Goal: Information Seeking & Learning: Learn about a topic

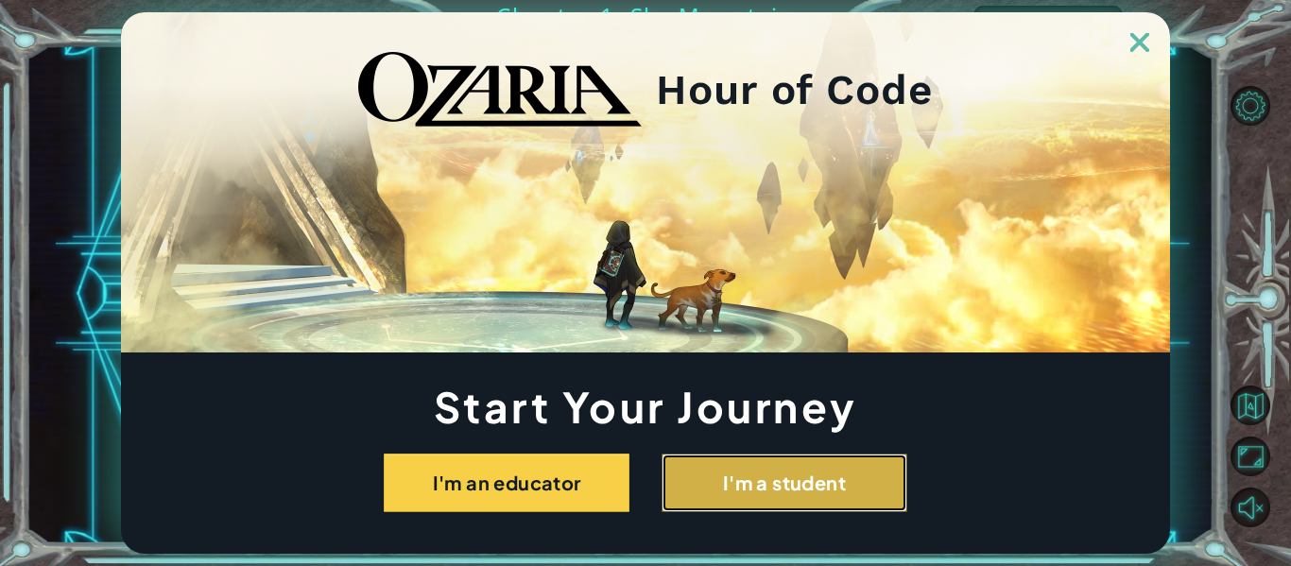
click at [735, 503] on button "I'm a student" at bounding box center [784, 483] width 246 height 59
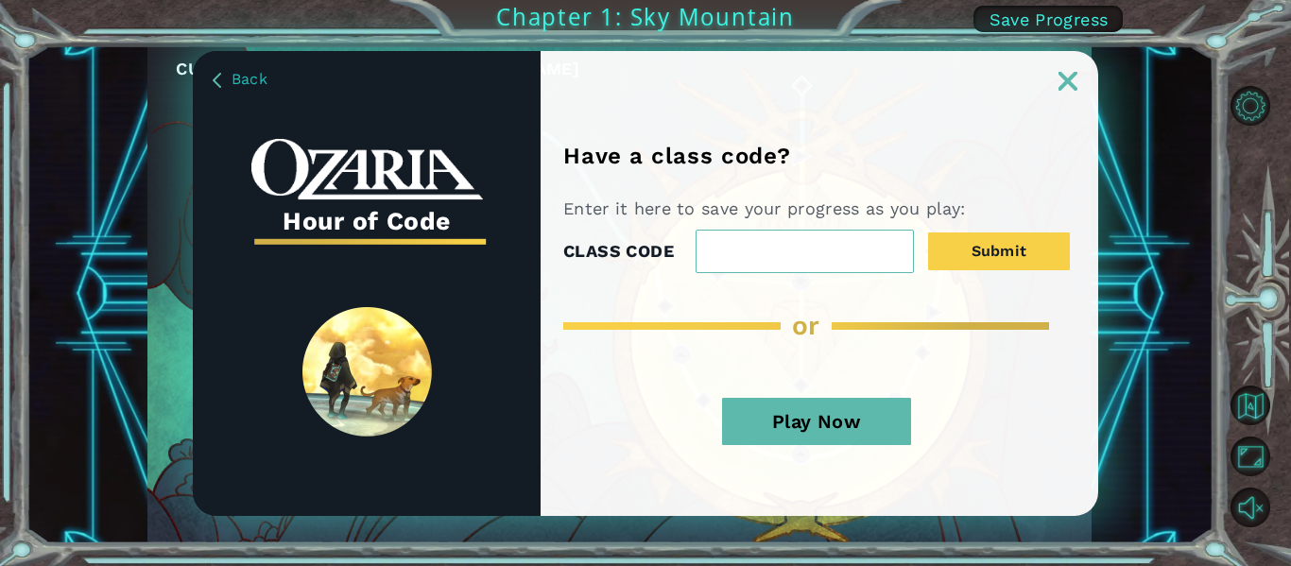
click at [863, 395] on div "Play Now" at bounding box center [816, 428] width 506 height 99
click at [881, 423] on button "Play Now" at bounding box center [816, 421] width 189 height 47
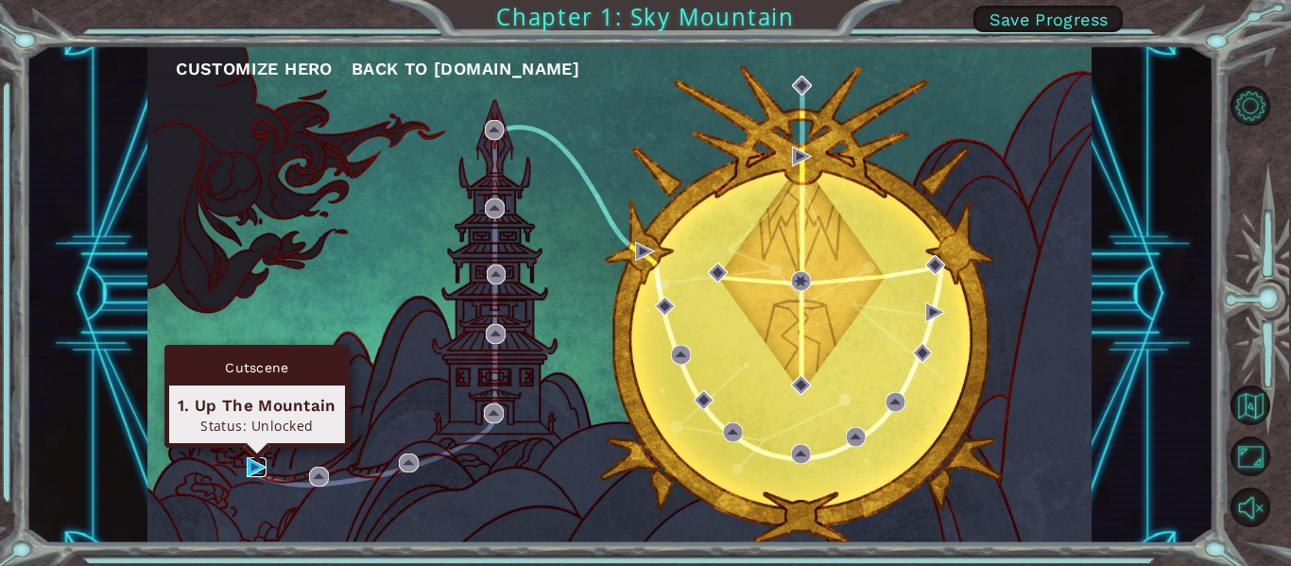
click at [247, 471] on img at bounding box center [257, 467] width 20 height 20
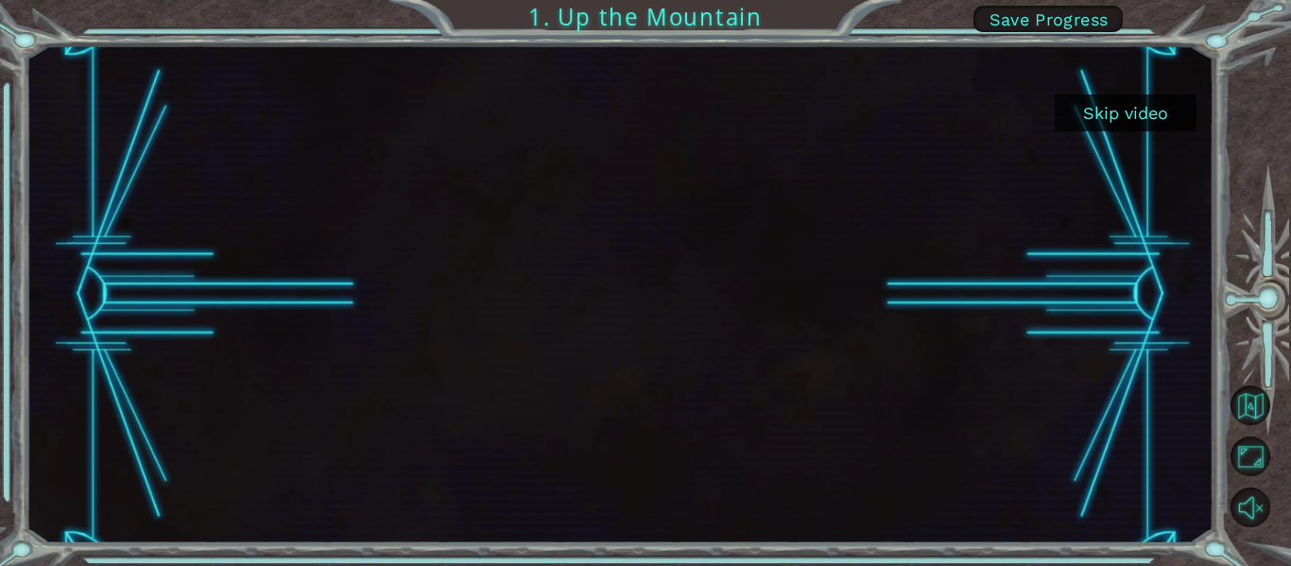
click at [1123, 108] on button "Skip video" at bounding box center [1126, 112] width 142 height 37
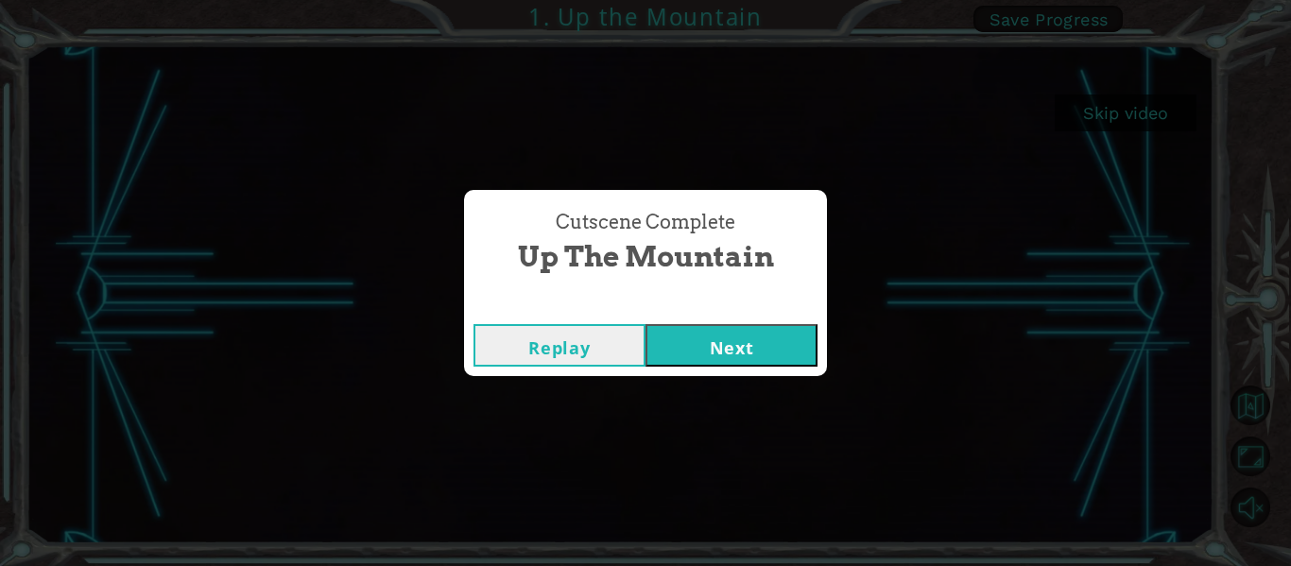
click at [743, 344] on button "Next" at bounding box center [731, 345] width 172 height 43
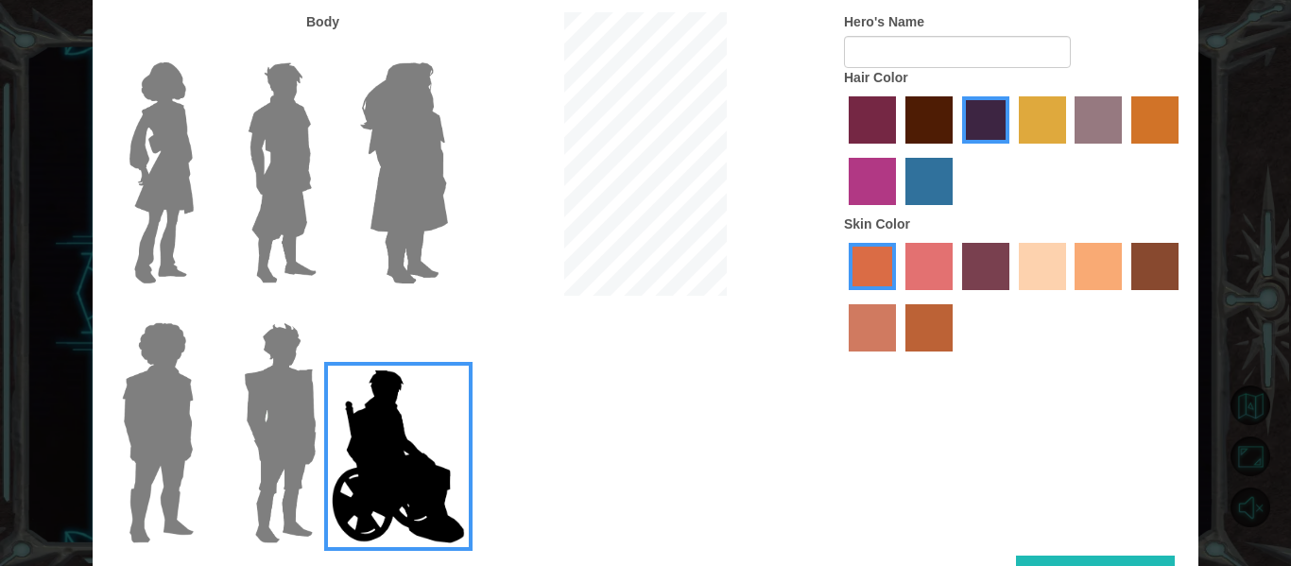
click at [386, 191] on img at bounding box center [403, 173] width 103 height 236
click at [447, 50] on input "Hero Amethyst" at bounding box center [447, 50] width 0 height 0
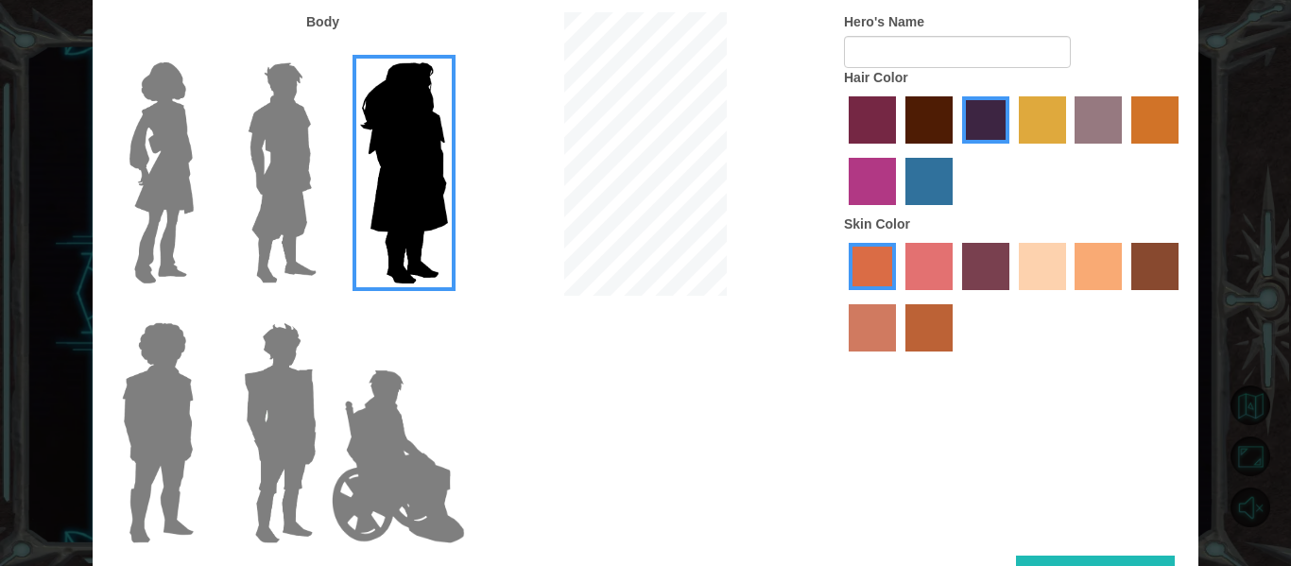
click at [283, 253] on img at bounding box center [282, 173] width 84 height 236
click at [324, 50] on input "Hero Lars" at bounding box center [324, 50] width 0 height 0
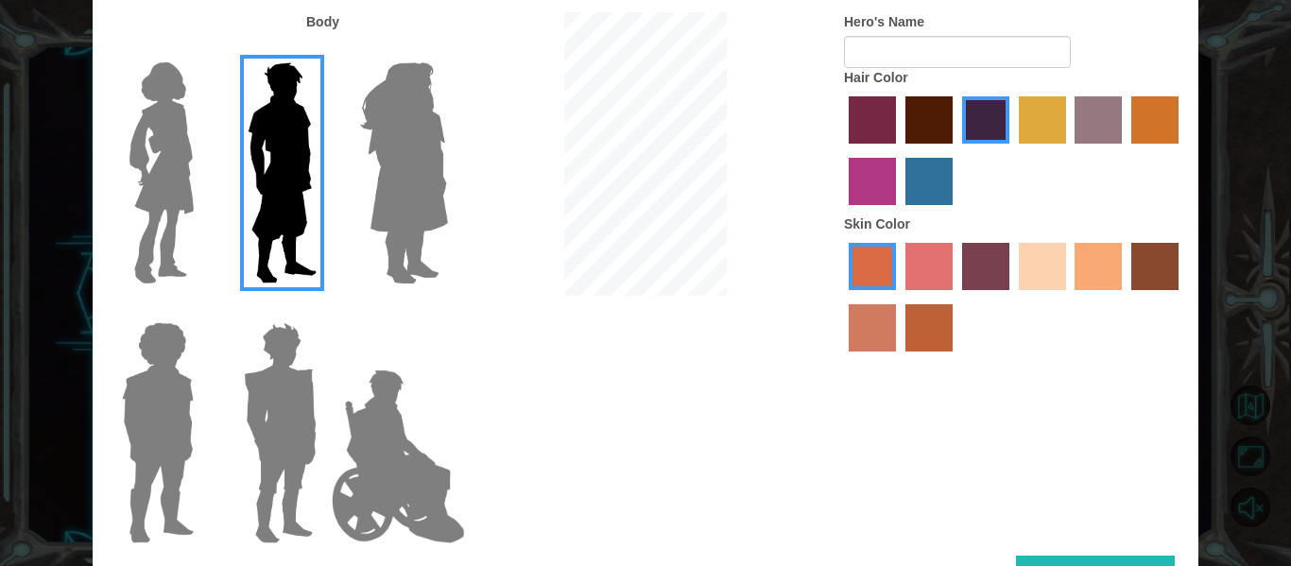
click at [939, 180] on label "lachmara hair color" at bounding box center [928, 181] width 47 height 47
click at [899, 212] on input "lachmara hair color" at bounding box center [899, 212] width 0 height 0
click at [1143, 148] on div at bounding box center [1014, 153] width 340 height 123
click at [1135, 129] on label "gold drop hair color" at bounding box center [1154, 119] width 47 height 47
click at [1124, 150] on input "gold drop hair color" at bounding box center [1124, 150] width 0 height 0
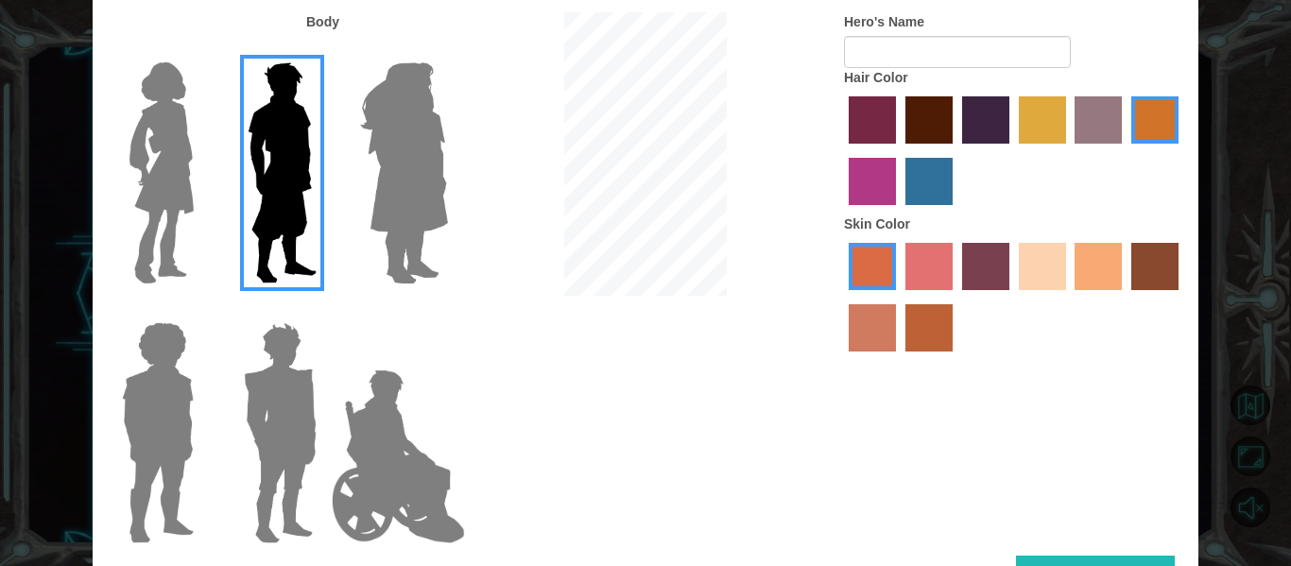
click at [902, 284] on div at bounding box center [1014, 299] width 340 height 123
click at [933, 261] on label "froly skin color" at bounding box center [928, 266] width 47 height 47
click at [899, 297] on input "froly skin color" at bounding box center [899, 297] width 0 height 0
click at [881, 261] on label "sorbus skin color" at bounding box center [872, 266] width 47 height 47
click at [842, 297] on input "sorbus skin color" at bounding box center [842, 297] width 0 height 0
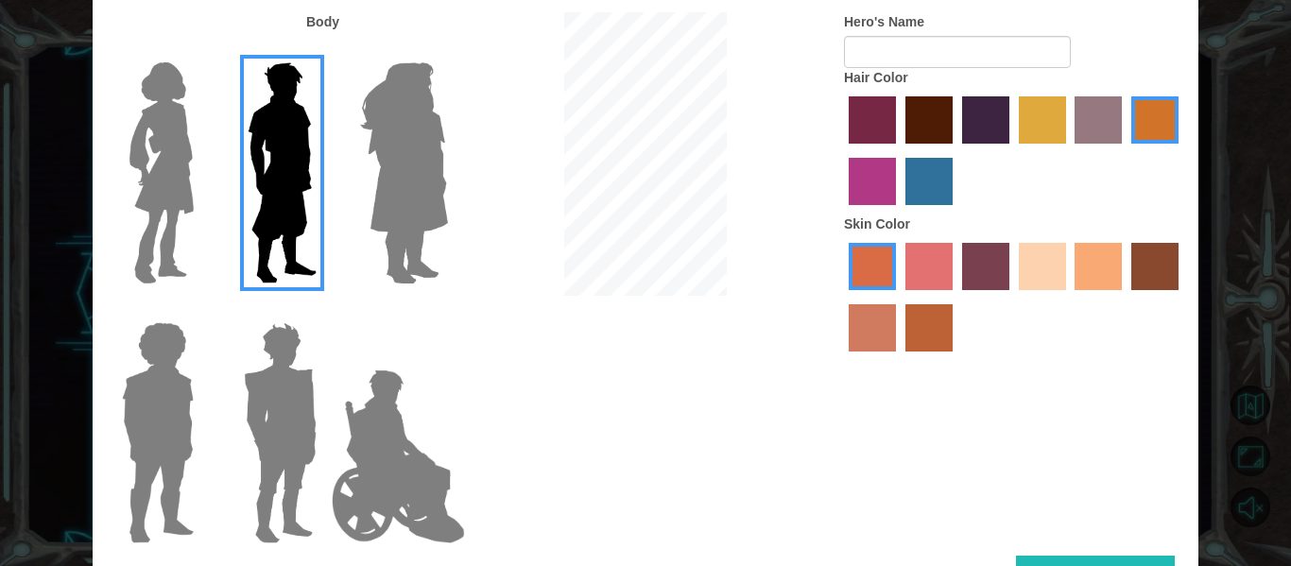
click at [1084, 250] on label "tacao skin color" at bounding box center [1097, 266] width 47 height 47
click at [1069, 297] on input "tacao skin color" at bounding box center [1069, 297] width 0 height 0
click at [1054, 271] on label "sandy beach skin color" at bounding box center [1042, 266] width 47 height 47
click at [1012, 297] on input "sandy beach skin color" at bounding box center [1012, 297] width 0 height 0
click at [941, 309] on label "smoke tree skin color" at bounding box center [928, 327] width 47 height 47
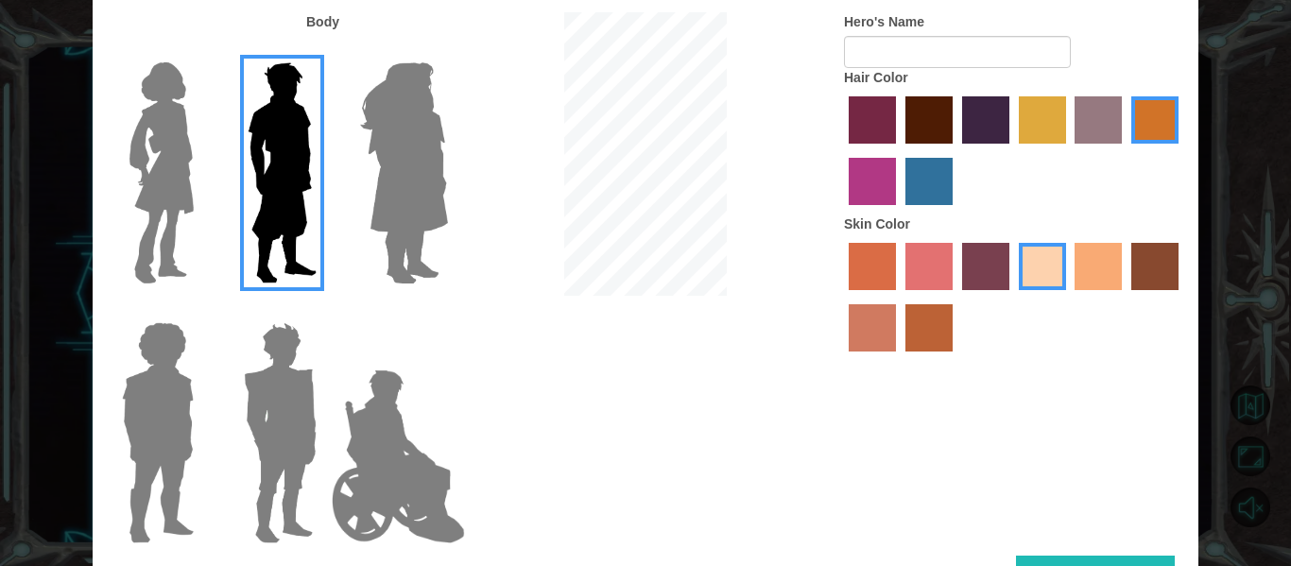
click at [899, 358] on input "smoke tree skin color" at bounding box center [899, 358] width 0 height 0
click at [1040, 269] on label "sandy beach skin color" at bounding box center [1042, 266] width 47 height 47
click at [1012, 297] on input "sandy beach skin color" at bounding box center [1012, 297] width 0 height 0
click at [286, 381] on img at bounding box center [280, 433] width 88 height 236
click at [324, 310] on input "Hero Garnet" at bounding box center [324, 310] width 0 height 0
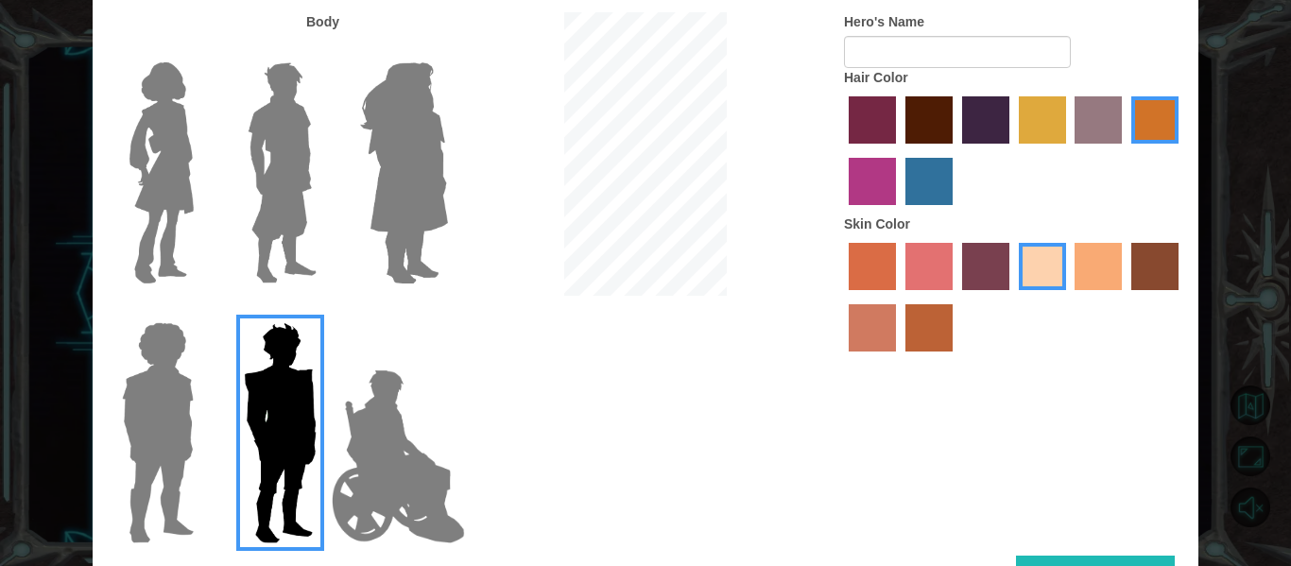
click at [178, 393] on img at bounding box center [157, 433] width 87 height 236
click at [201, 310] on input "Hero Steven" at bounding box center [201, 310] width 0 height 0
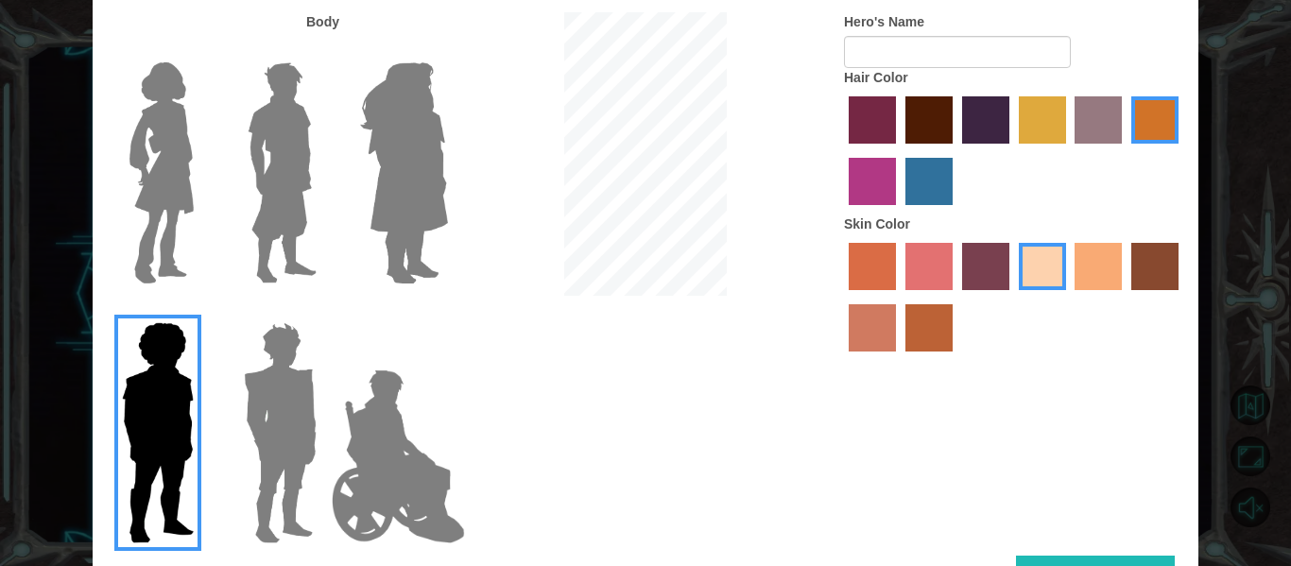
click at [158, 163] on img at bounding box center [161, 173] width 79 height 236
click at [201, 50] on input "Hero Connie" at bounding box center [201, 50] width 0 height 0
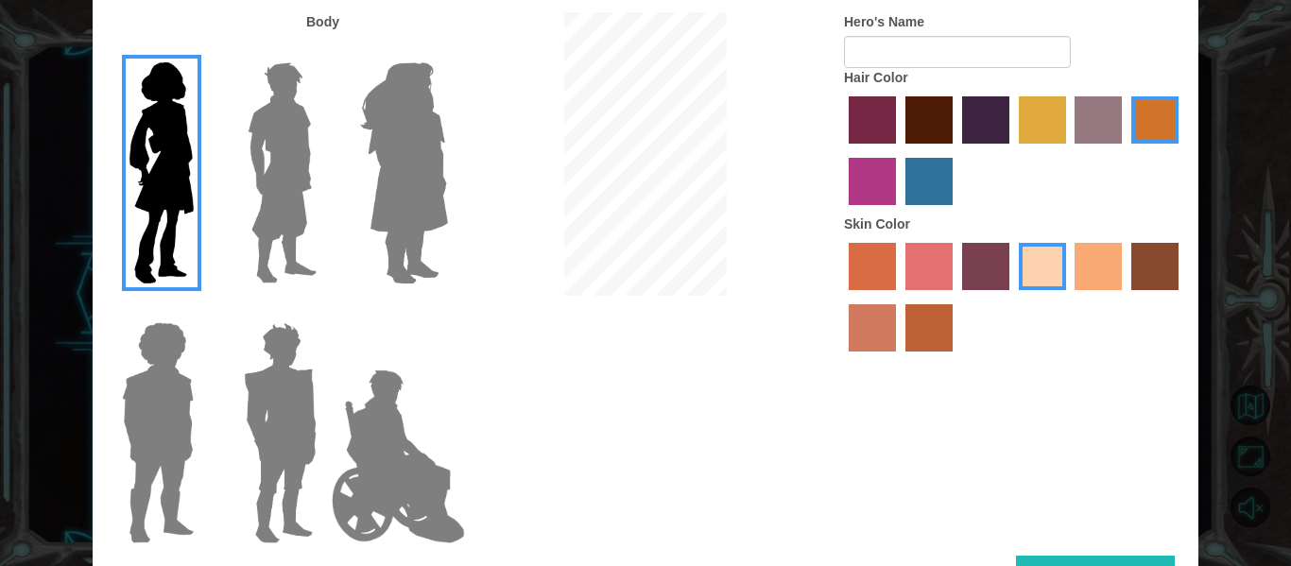
click at [359, 143] on img at bounding box center [403, 173] width 103 height 236
click at [447, 50] on input "Hero Amethyst" at bounding box center [447, 50] width 0 height 0
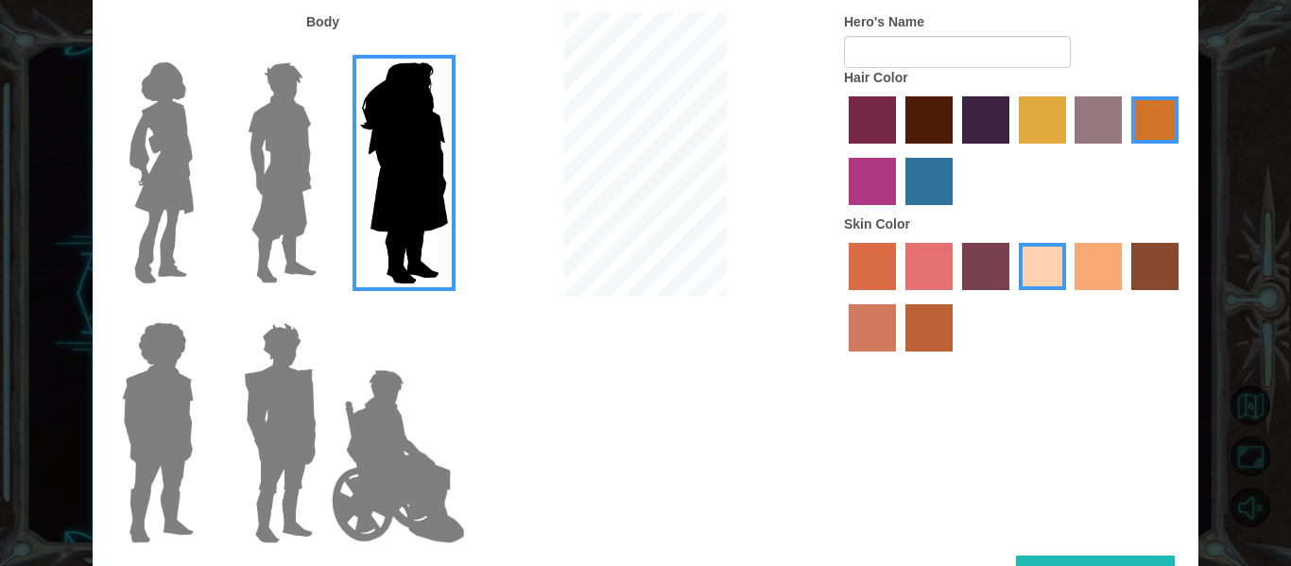
click at [292, 198] on img at bounding box center [282, 173] width 84 height 236
click at [324, 50] on input "Hero Lars" at bounding box center [324, 50] width 0 height 0
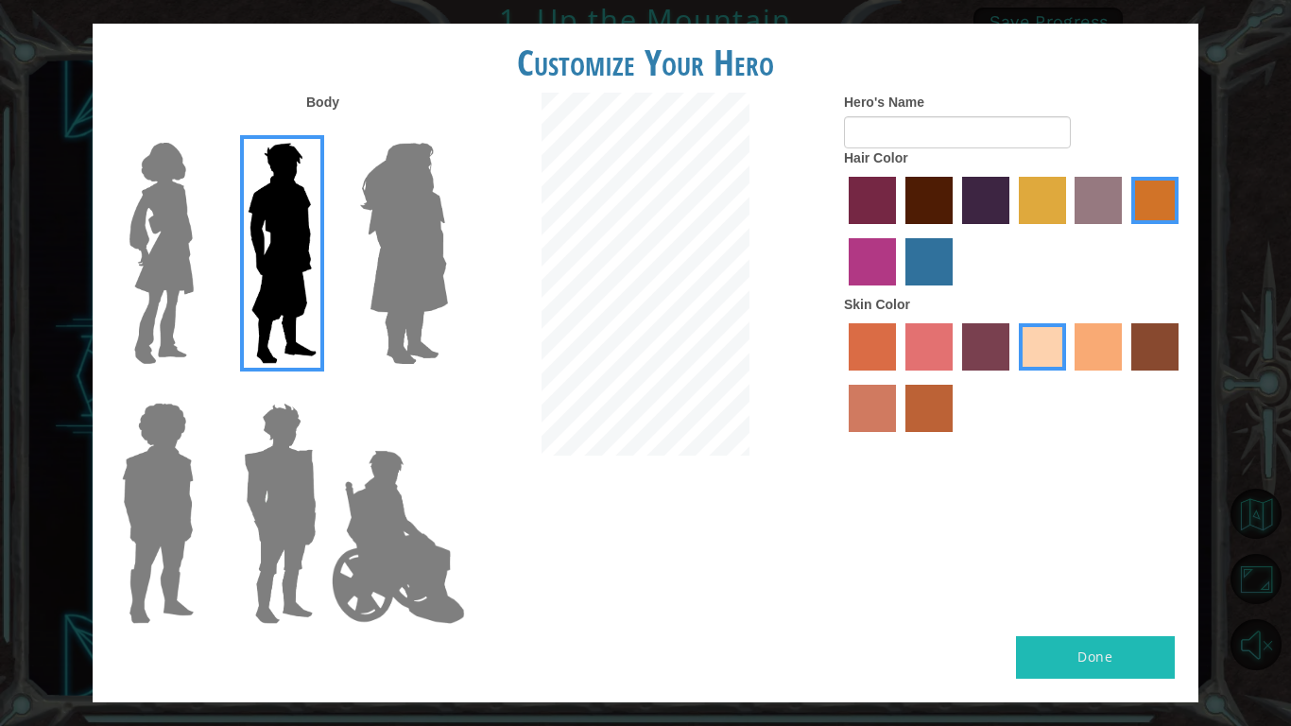
click at [1058, 565] on button "Done" at bounding box center [1095, 657] width 159 height 43
type input "[PERSON_NAME]"
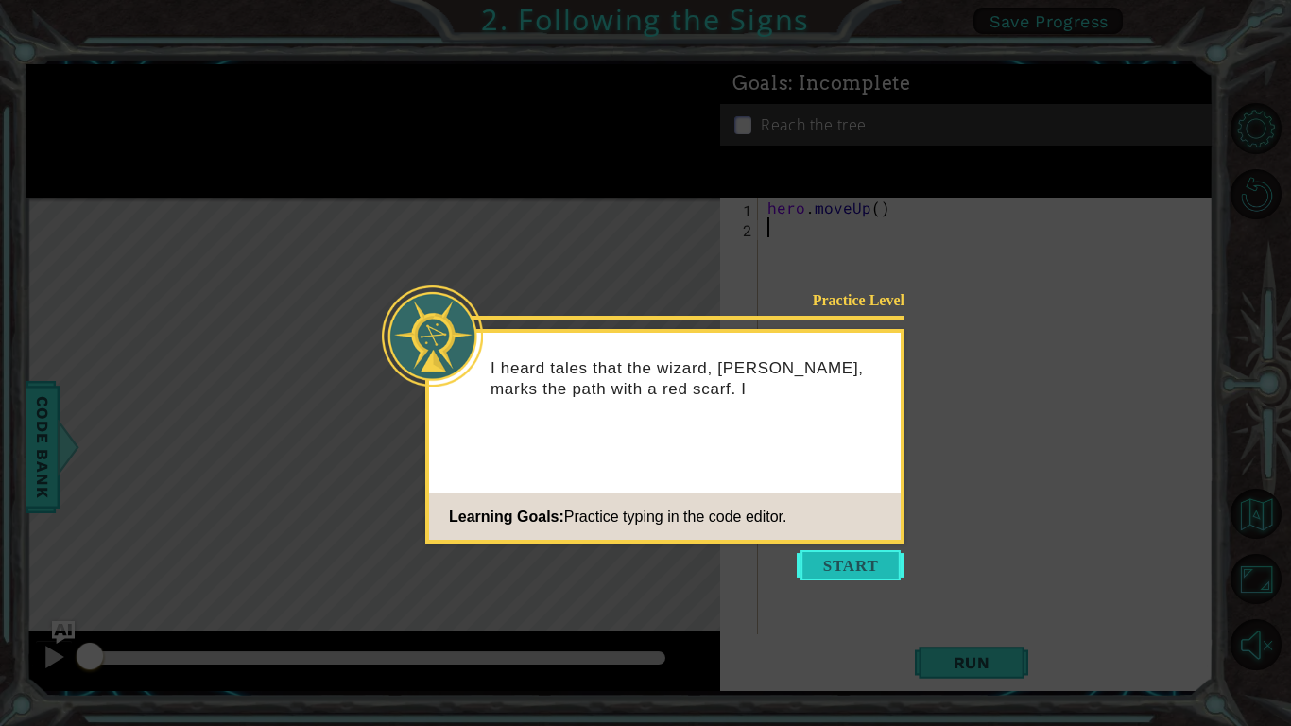
click at [798, 565] on button "Start" at bounding box center [851, 565] width 108 height 30
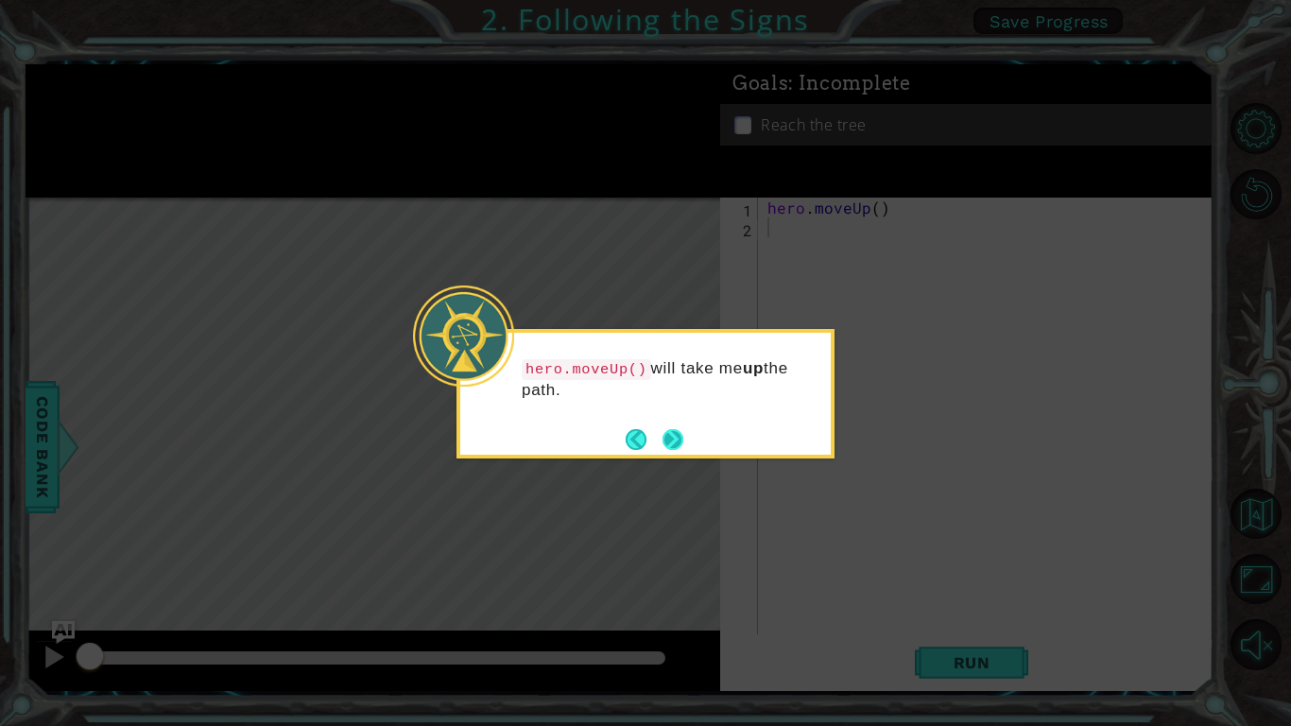
click at [677, 435] on button "Next" at bounding box center [672, 439] width 22 height 22
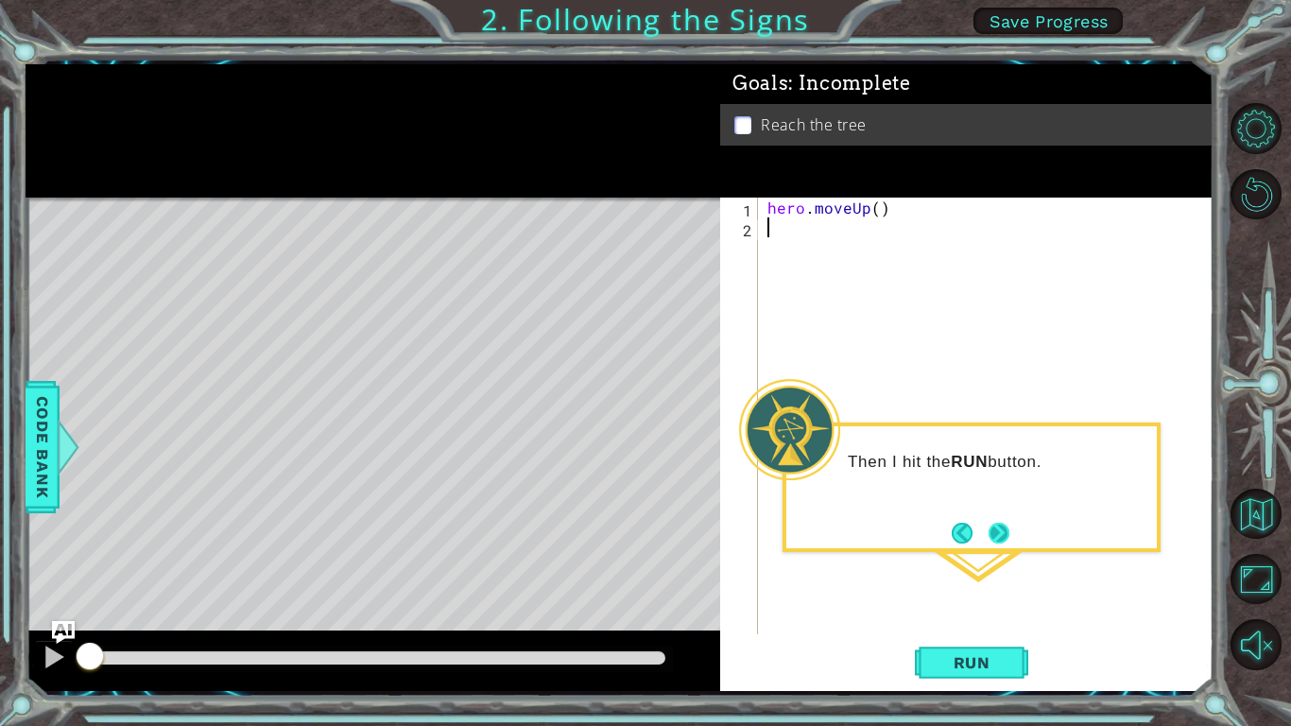
click at [1007, 527] on button "Next" at bounding box center [998, 533] width 21 height 21
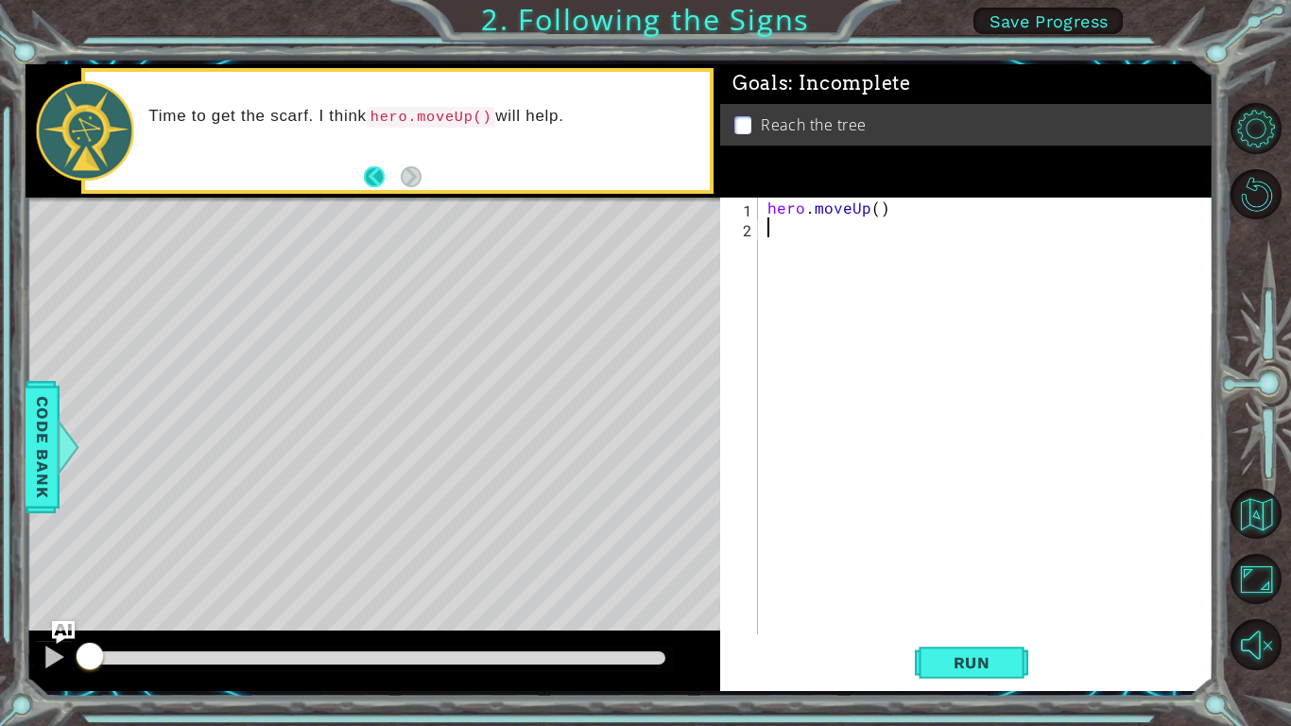
click at [369, 173] on button "Back" at bounding box center [382, 176] width 37 height 21
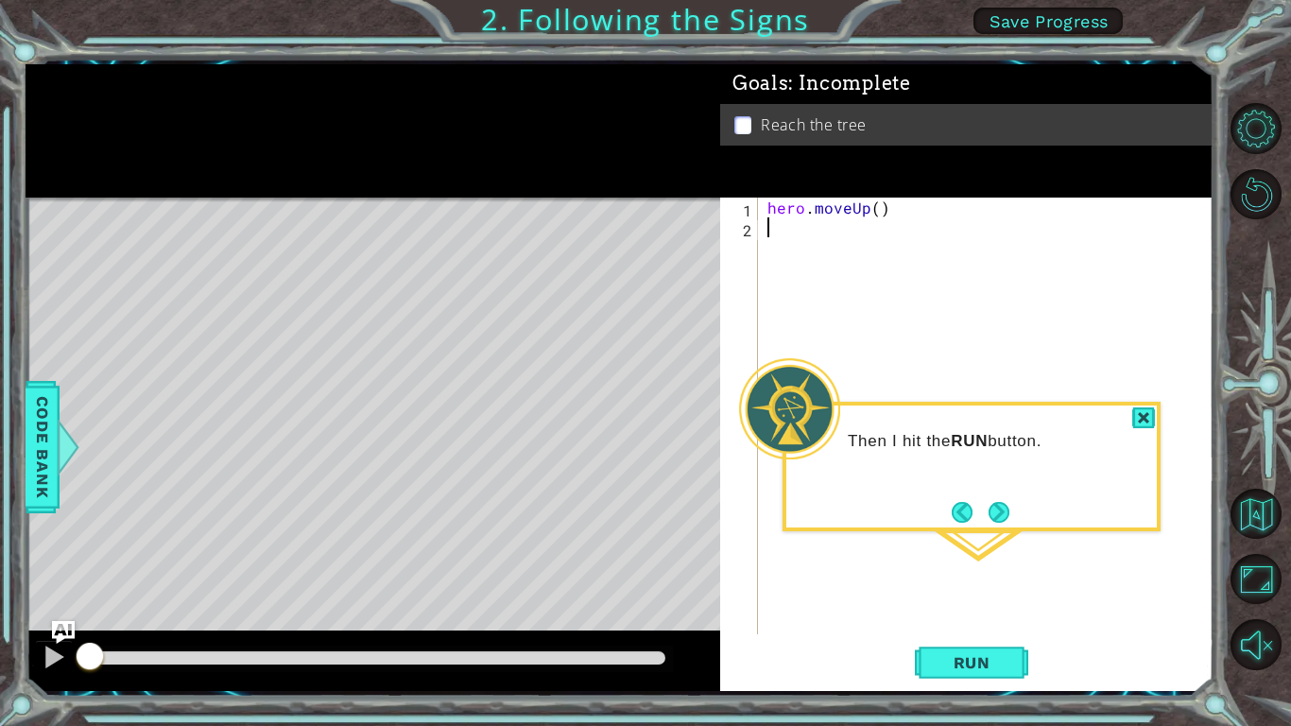
type textarea "h"
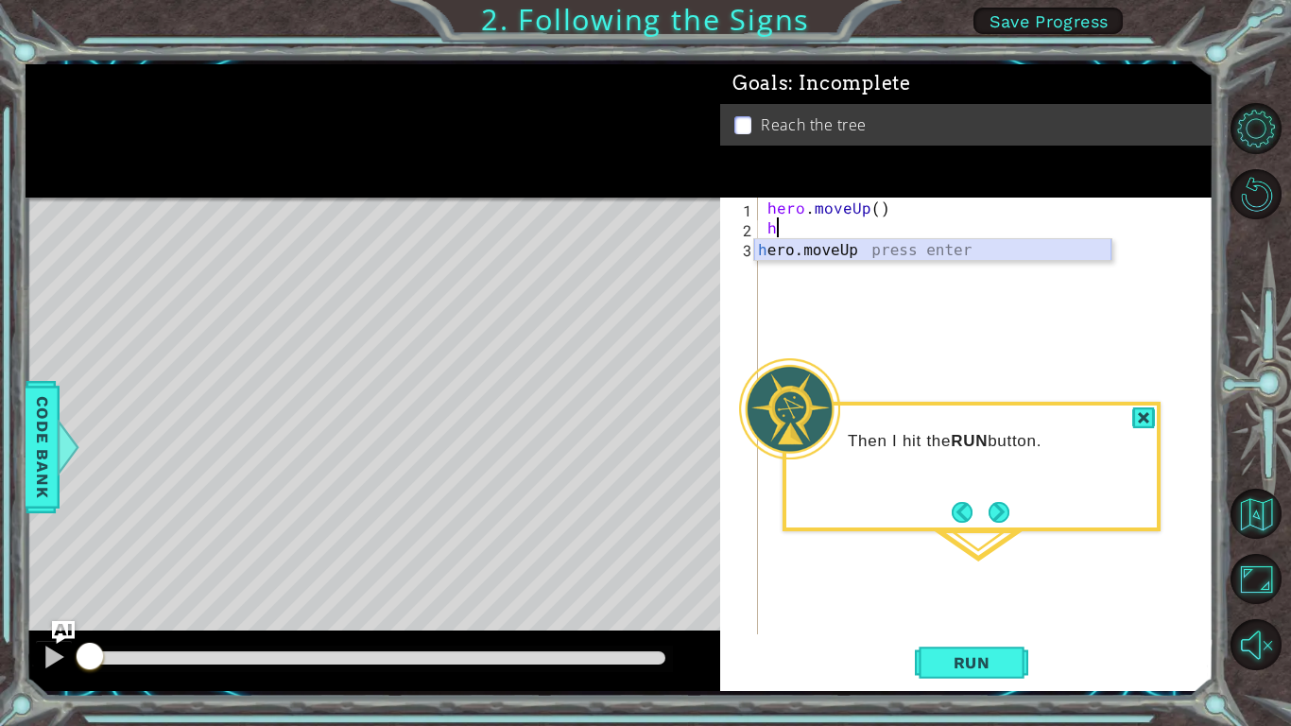
click at [802, 245] on div "h ero.moveUp press enter" at bounding box center [932, 273] width 357 height 68
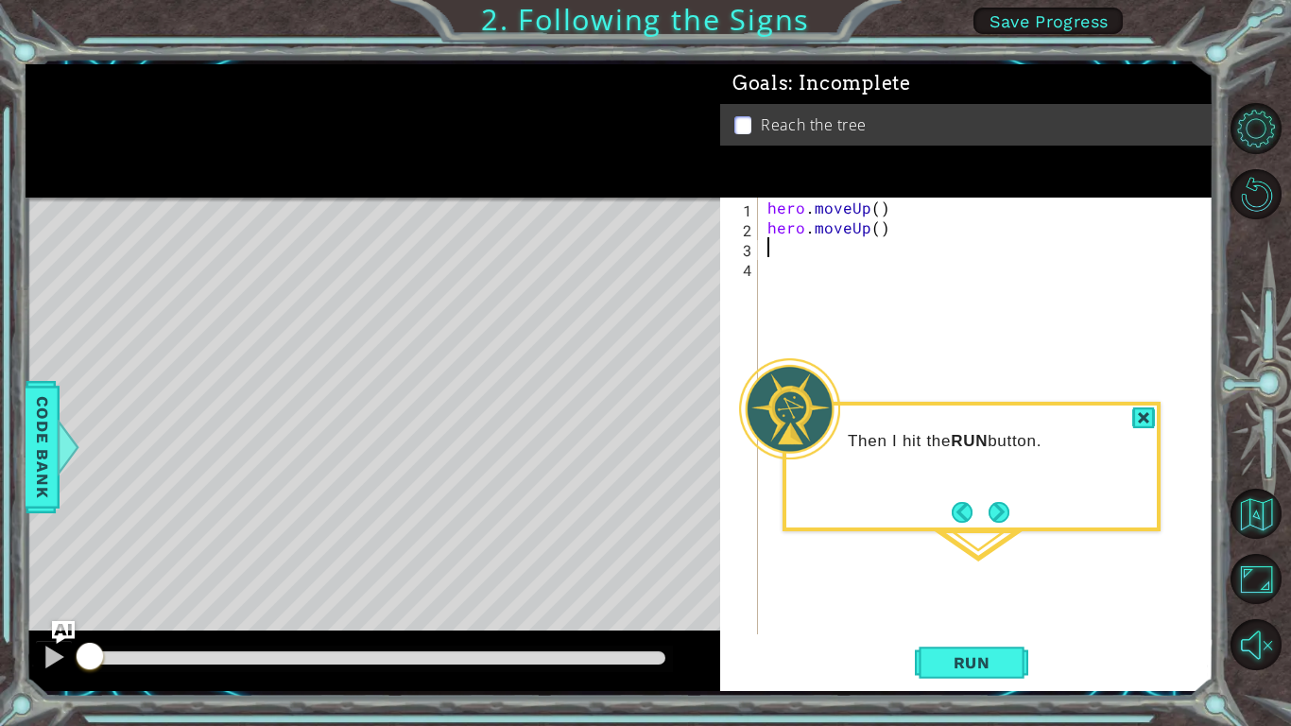
type textarea "h"
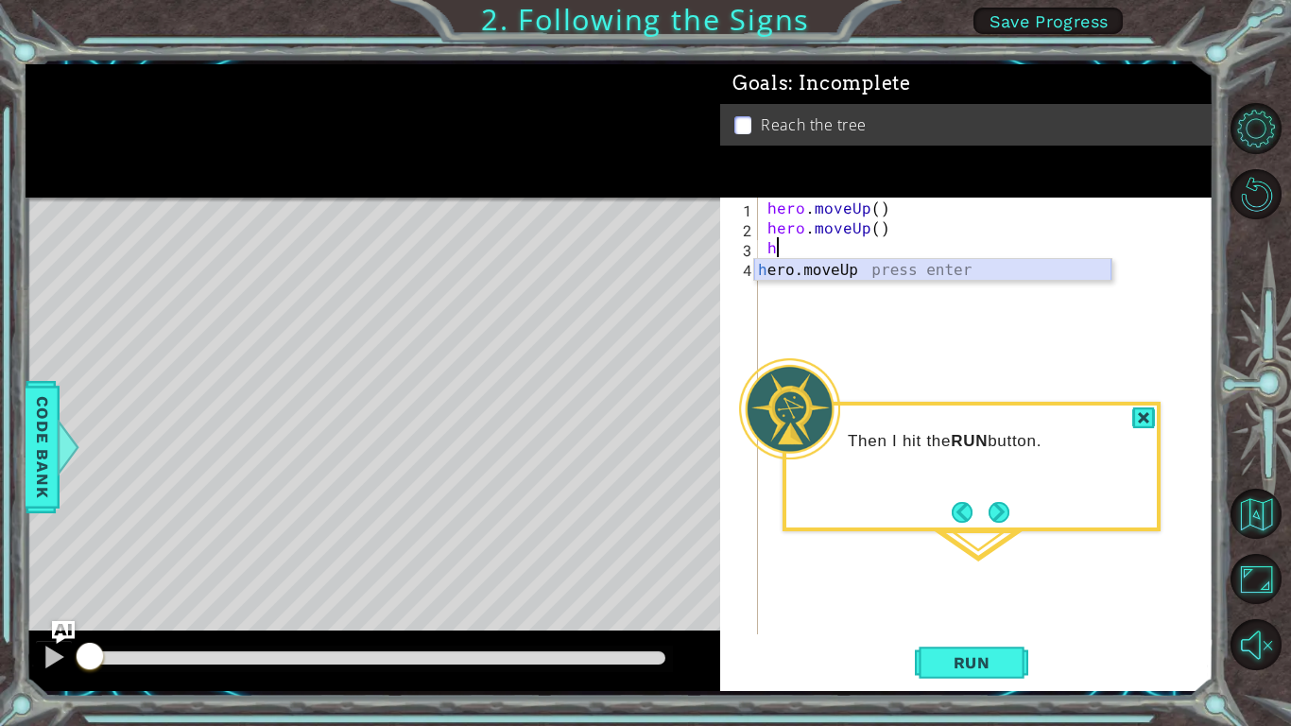
click at [817, 265] on div "h ero.moveUp press enter" at bounding box center [932, 293] width 357 height 68
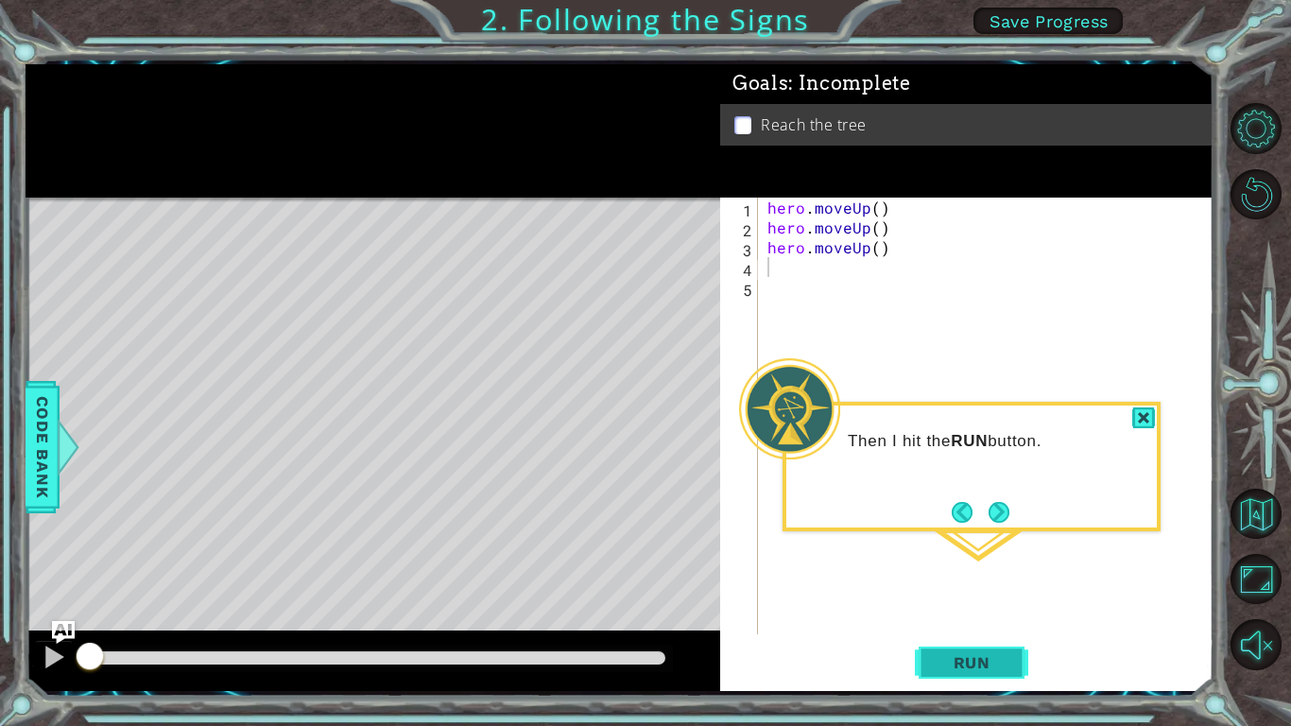
click at [953, 565] on button "Run" at bounding box center [971, 662] width 113 height 49
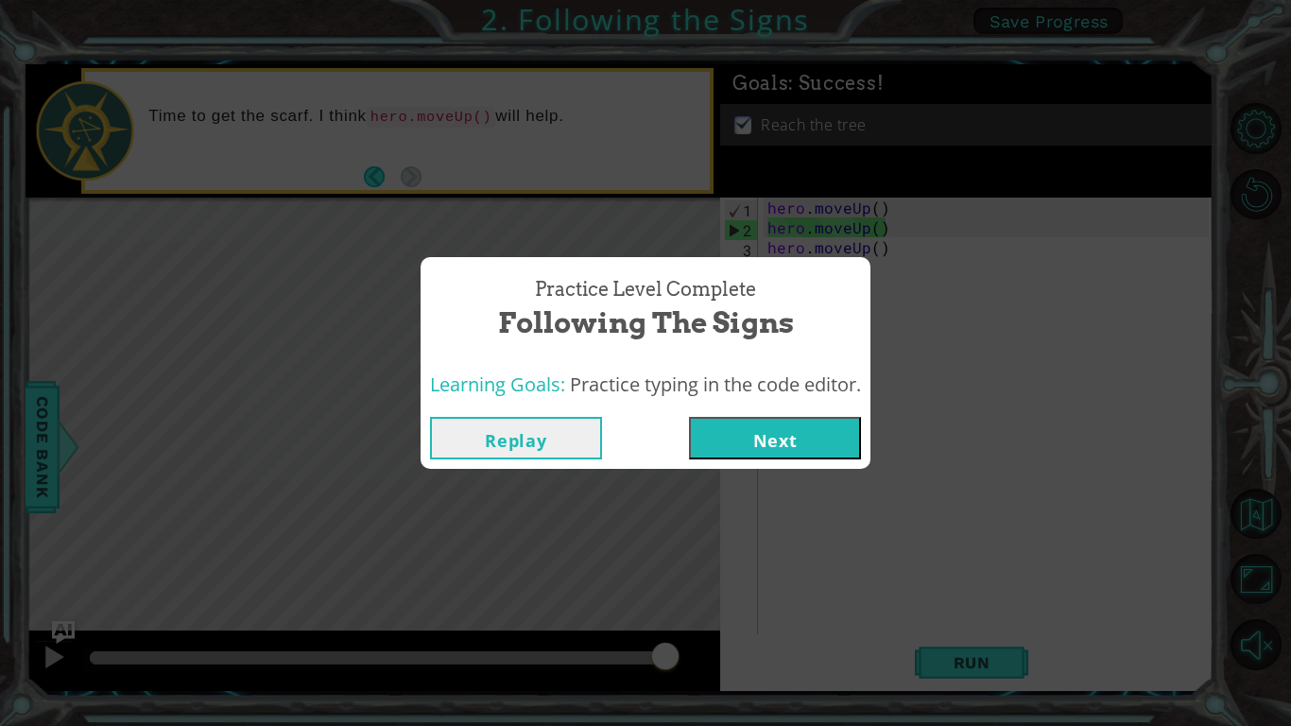
click at [783, 441] on button "Next" at bounding box center [775, 438] width 172 height 43
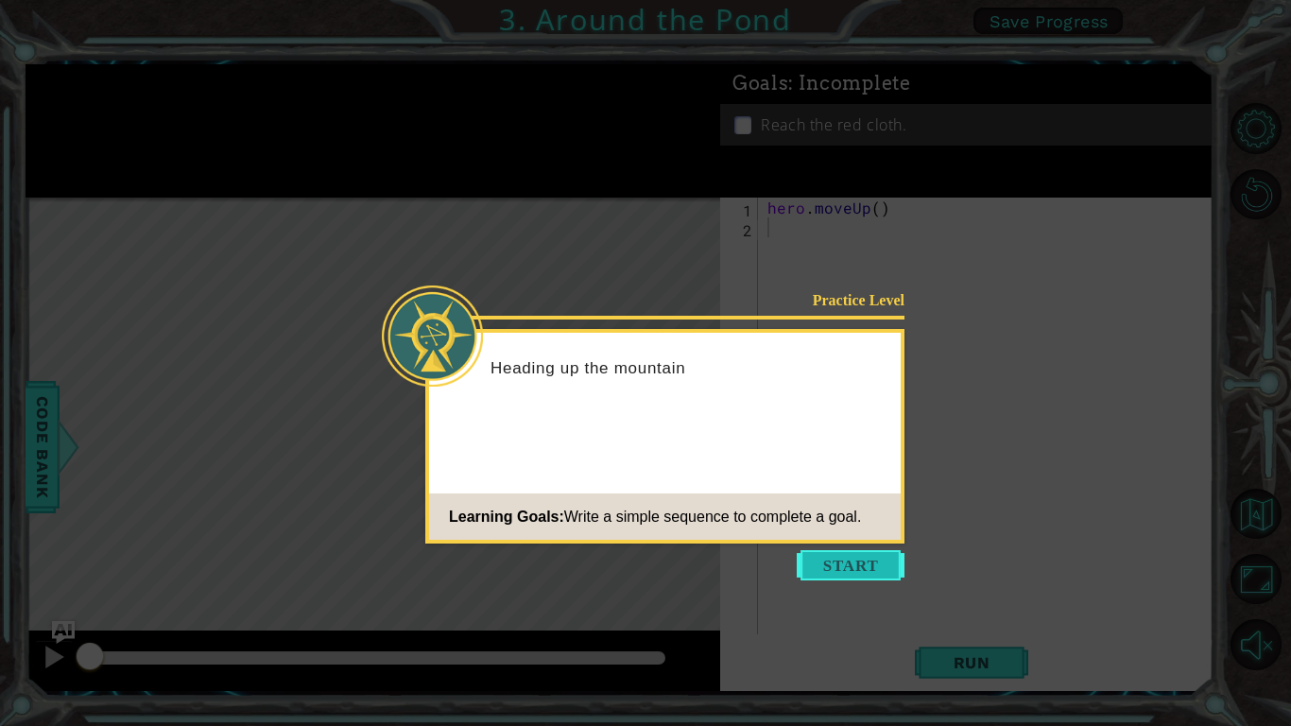
click at [825, 565] on button "Start" at bounding box center [851, 565] width 108 height 30
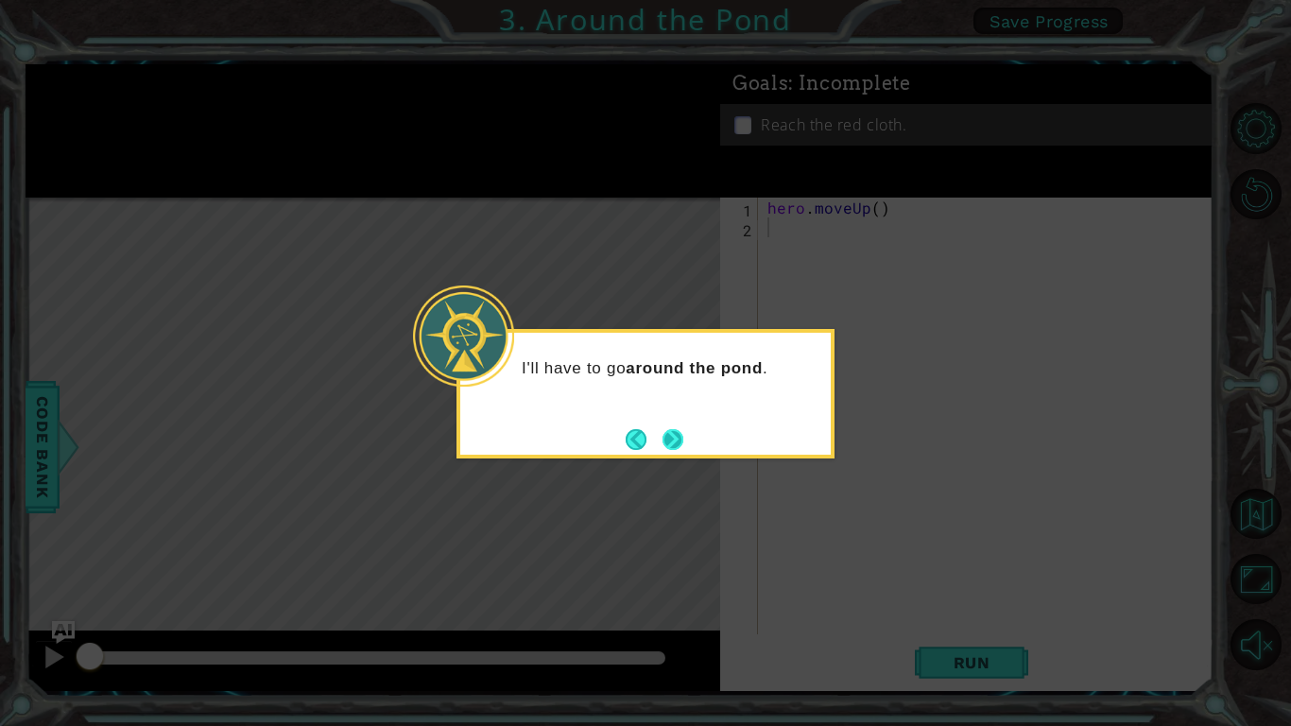
click at [670, 427] on button "Next" at bounding box center [673, 439] width 26 height 26
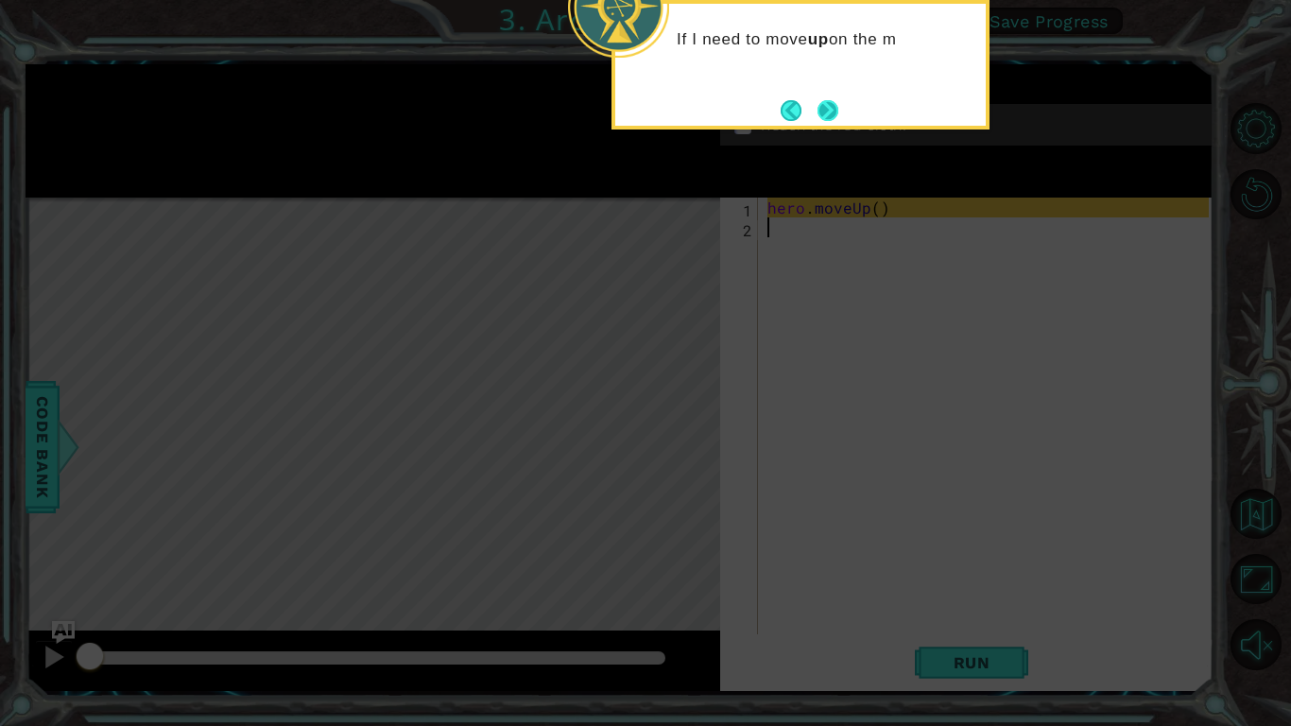
click at [819, 100] on button "Next" at bounding box center [827, 110] width 22 height 22
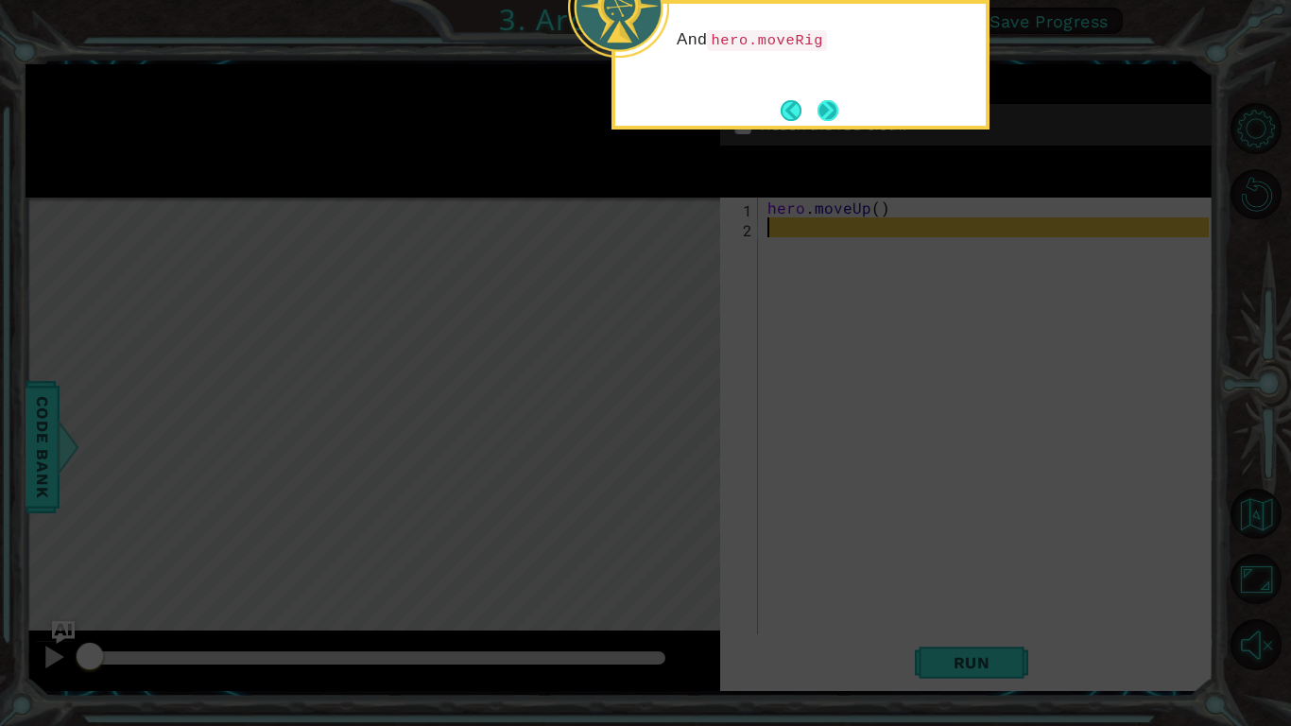
click at [827, 111] on button "Next" at bounding box center [828, 110] width 22 height 22
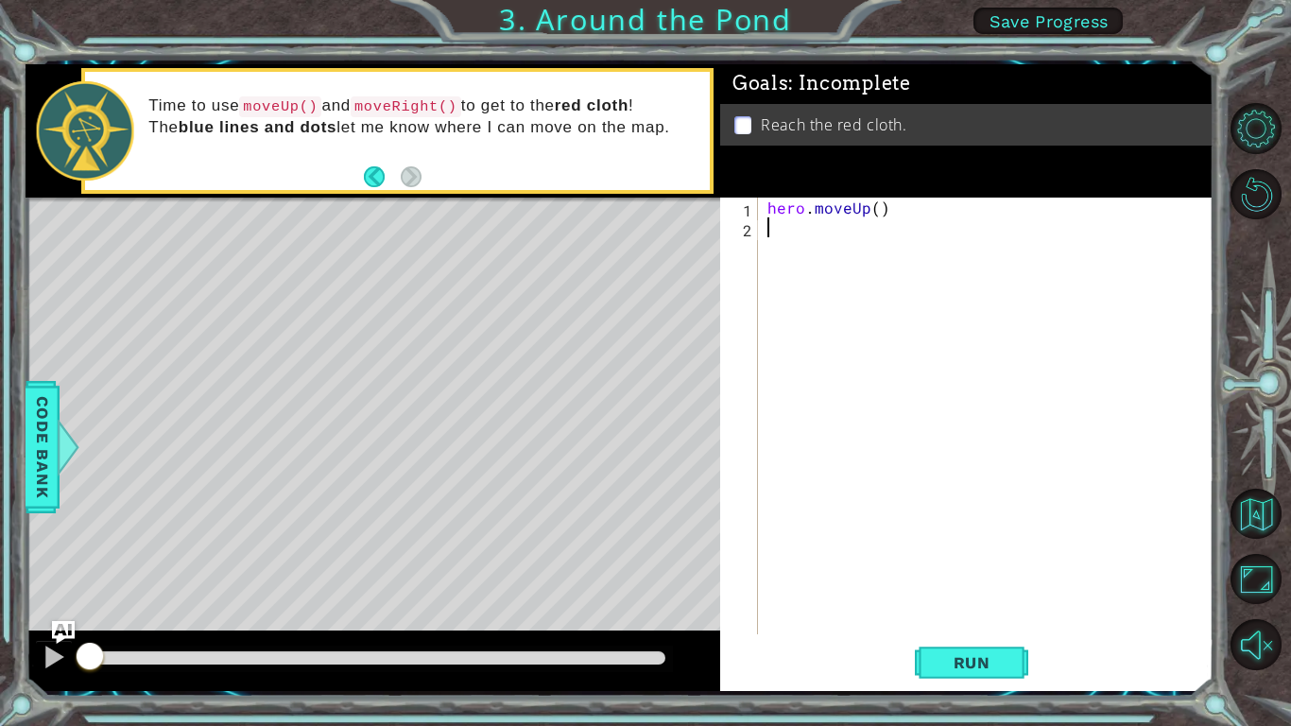
type textarea "h"
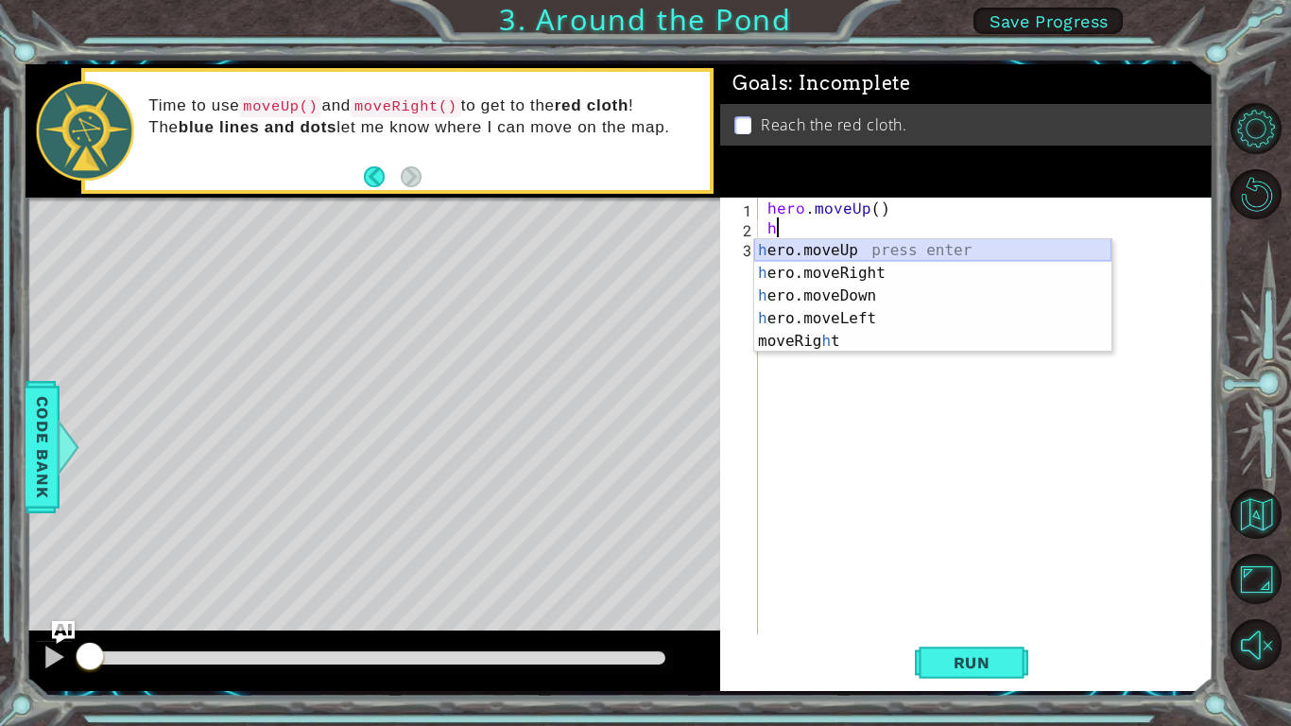
click at [802, 244] on div "h ero.moveUp press enter h ero.moveRight press enter h ero.moveDown press enter…" at bounding box center [932, 318] width 357 height 159
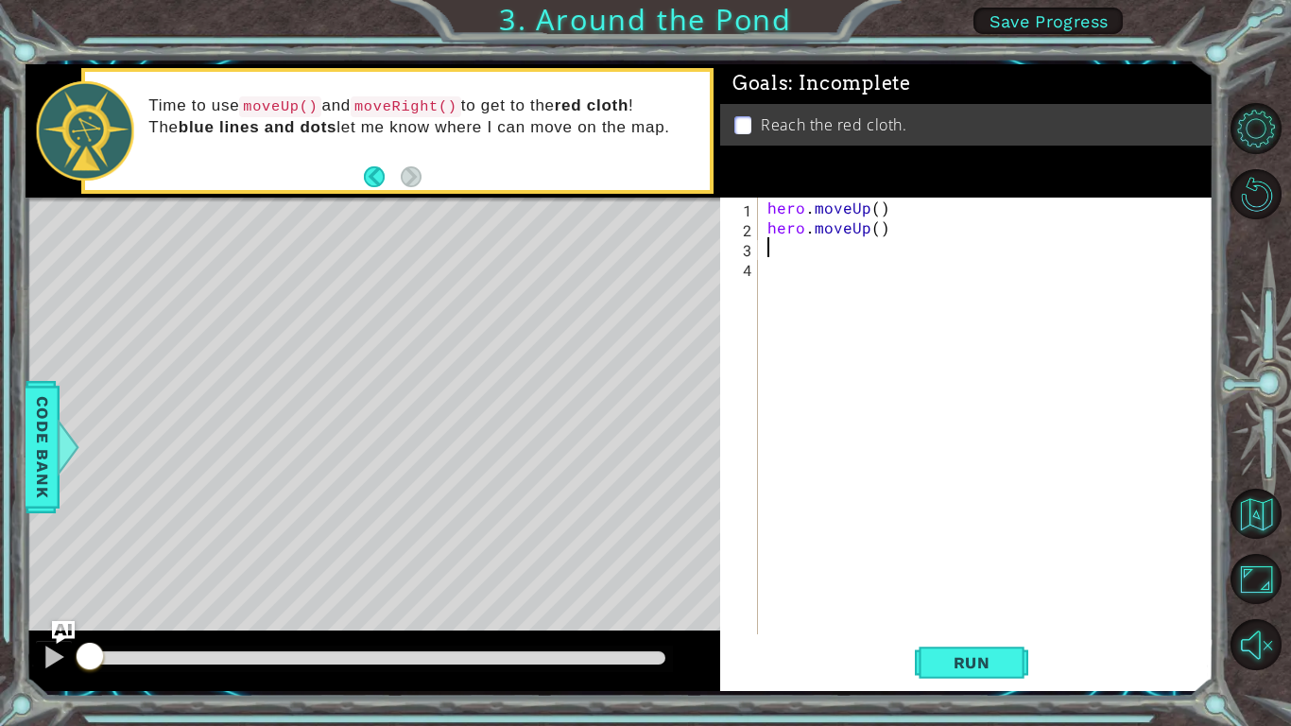
type textarea "h"
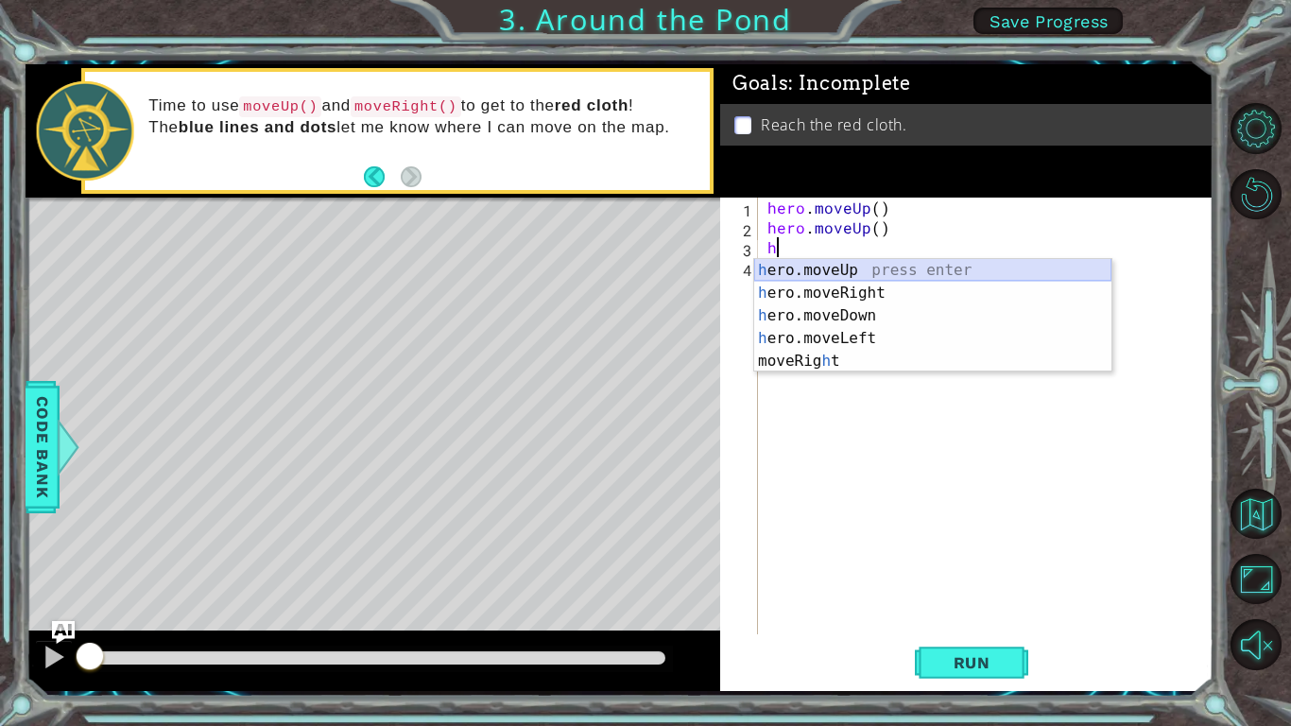
click at [783, 270] on div "h ero.moveUp press enter h ero.moveRight press enter h ero.moveDown press enter…" at bounding box center [932, 338] width 357 height 159
